Goal: Check status: Check status

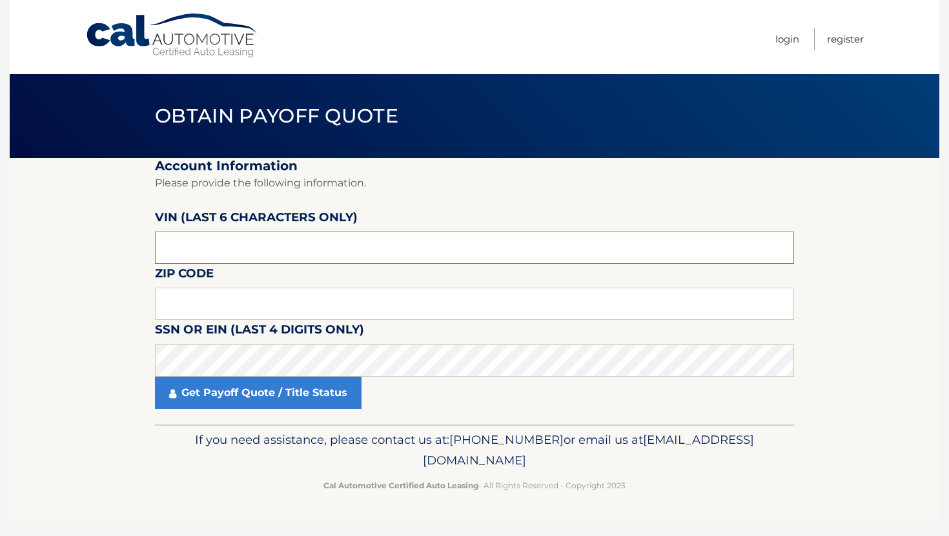
click at [438, 254] on input "text" at bounding box center [474, 248] width 639 height 32
paste input "2HKRS4"
type input "2HKRS4"
click at [255, 248] on input "text" at bounding box center [474, 248] width 639 height 32
click at [450, 294] on input "text" at bounding box center [474, 304] width 639 height 32
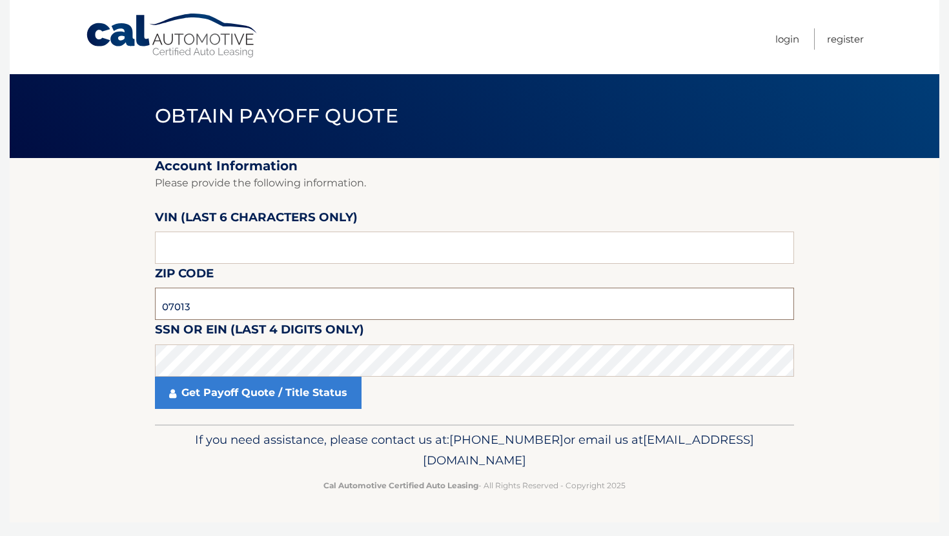
type input "07013"
click at [258, 252] on input "text" at bounding box center [474, 248] width 639 height 32
type input "412599"
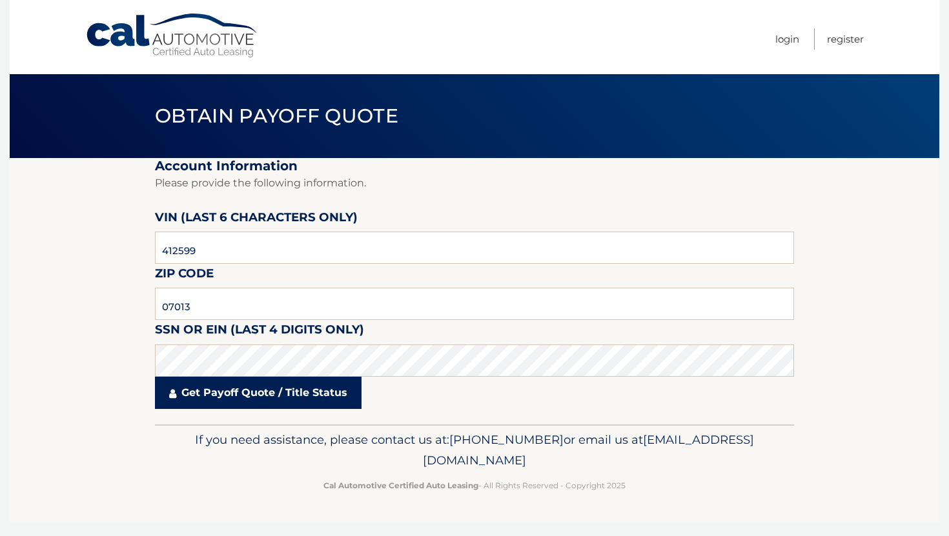
click at [229, 399] on link "Get Payoff Quote / Title Status" at bounding box center [258, 393] width 207 height 32
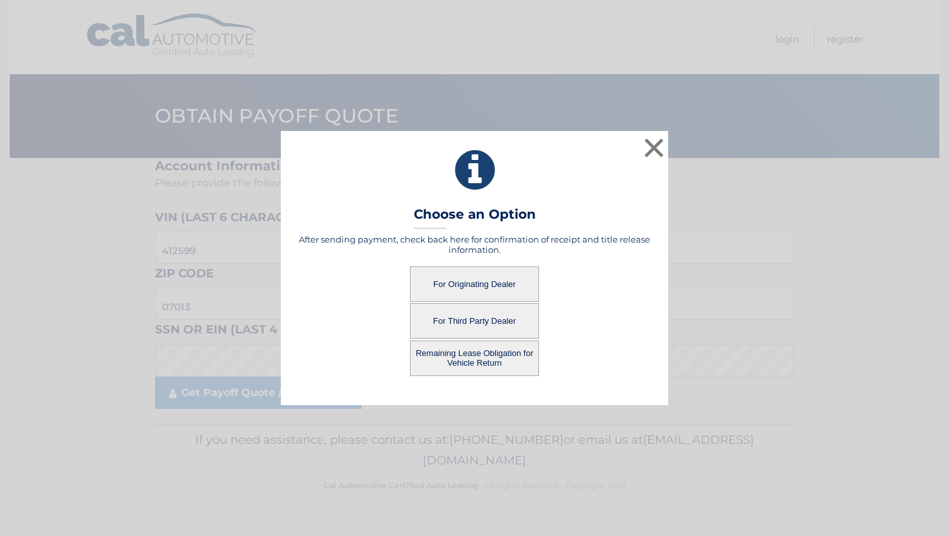
click at [507, 283] on button "For Originating Dealer" at bounding box center [474, 285] width 129 height 36
click at [509, 283] on button "For Originating Dealer" at bounding box center [474, 285] width 129 height 36
